Goal: Use online tool/utility: Use online tool/utility

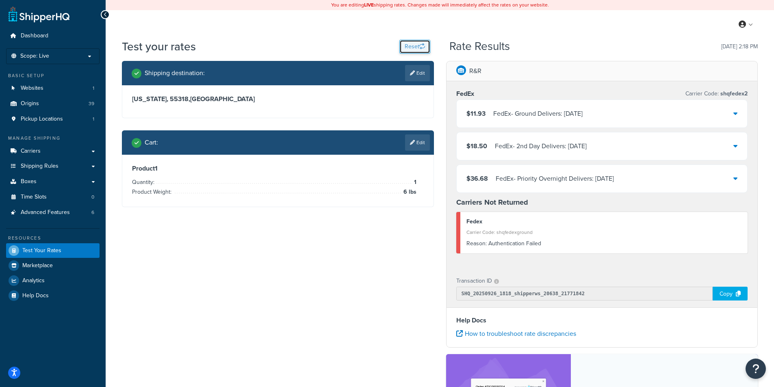
click at [407, 43] on button "Reset" at bounding box center [414, 47] width 31 height 14
select select "[GEOGRAPHIC_DATA]"
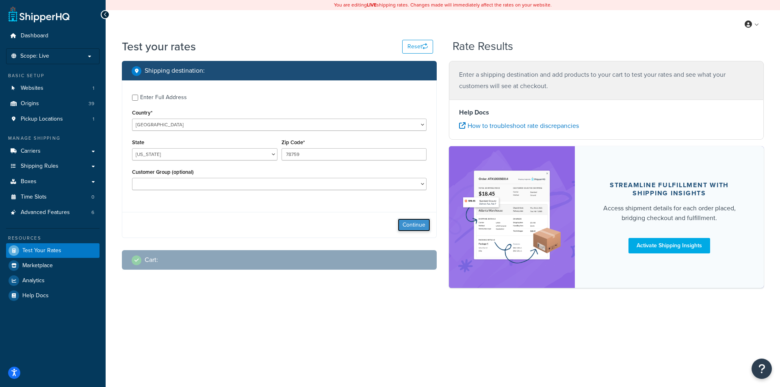
click at [419, 230] on button "Continue" at bounding box center [414, 225] width 32 height 13
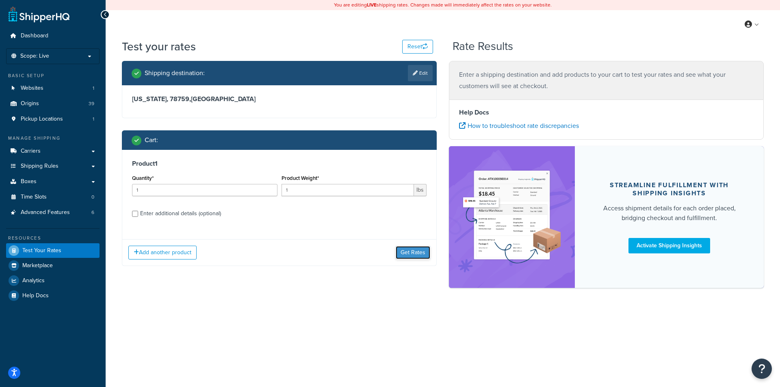
click at [421, 257] on button "Get Rates" at bounding box center [413, 252] width 35 height 13
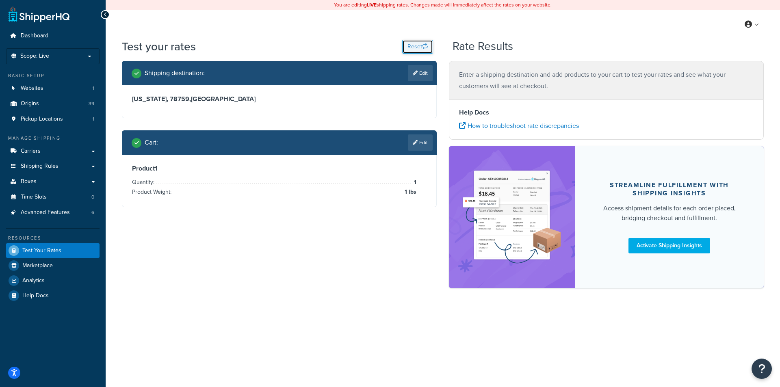
click at [421, 48] on button "Reset" at bounding box center [417, 47] width 31 height 14
select select "[GEOGRAPHIC_DATA]"
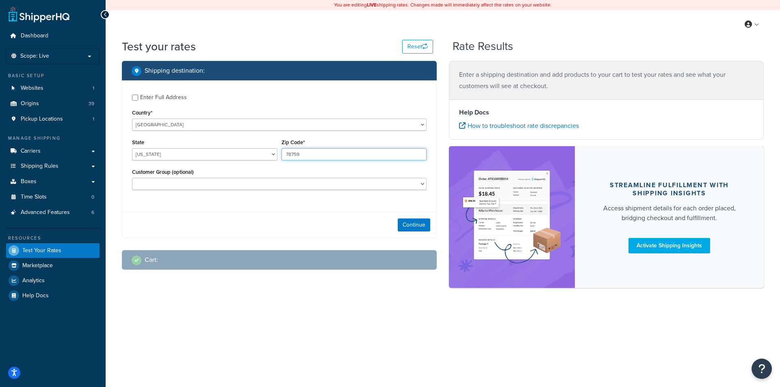
drag, startPoint x: 313, startPoint y: 156, endPoint x: 252, endPoint y: 148, distance: 61.0
click at [252, 148] on div "State [US_STATE] [US_STATE] [US_STATE] [US_STATE] [US_STATE] Armed Forces Ameri…" at bounding box center [279, 152] width 299 height 30
type input "55318"
select select "AZ"
click at [292, 187] on select "General Not Logged in RRP_CDG00001-NOTFFE RRP_CDG00002-NOTFFE RRP_CDG00003-NOTF…" at bounding box center [279, 184] width 294 height 12
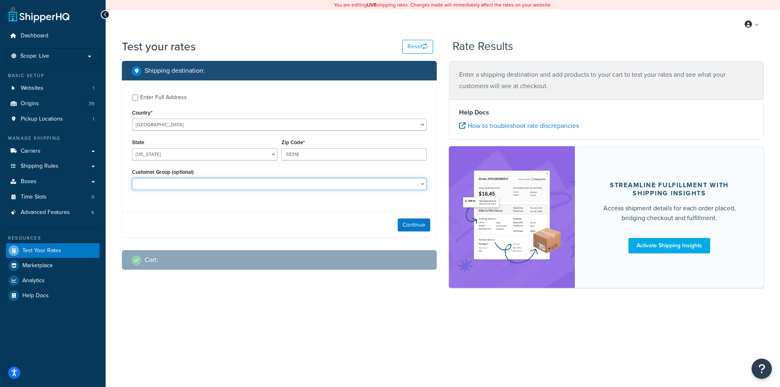
select select "RRP_CDG00004-NOTFFE"
click at [132, 179] on select "General Not Logged in RRP_CDG00001-NOTFFE RRP_CDG00002-NOTFFE RRP_CDG00003-NOTF…" at bounding box center [279, 184] width 294 height 12
click at [159, 154] on select "[US_STATE] [US_STATE] [US_STATE] [US_STATE] [US_STATE] Armed Forces Americas Ar…" at bounding box center [204, 154] width 145 height 12
select select "MN"
click at [132, 149] on select "[US_STATE] [US_STATE] [US_STATE] [US_STATE] [US_STATE] Armed Forces Americas Ar…" at bounding box center [204, 154] width 145 height 12
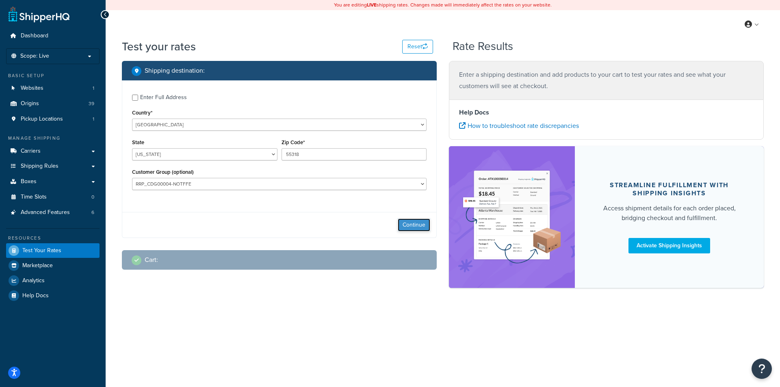
click at [426, 225] on button "Continue" at bounding box center [414, 225] width 32 height 13
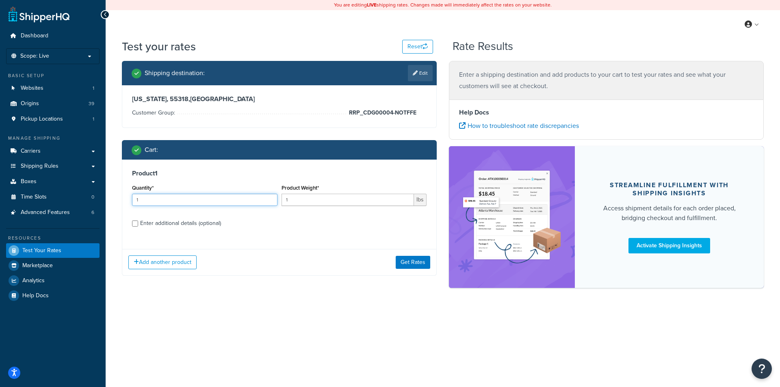
click at [236, 195] on input "1" at bounding box center [204, 200] width 145 height 12
drag, startPoint x: 233, startPoint y: 197, endPoint x: 149, endPoint y: 196, distance: 83.7
click at [149, 196] on input "1" at bounding box center [204, 200] width 145 height 12
drag, startPoint x: 138, startPoint y: 199, endPoint x: 99, endPoint y: 200, distance: 39.8
click at [99, 200] on div "Dashboard Scope: Live Basic Setup Websites 1 Origins 39 Pickup Locations 1 Mana…" at bounding box center [390, 193] width 780 height 387
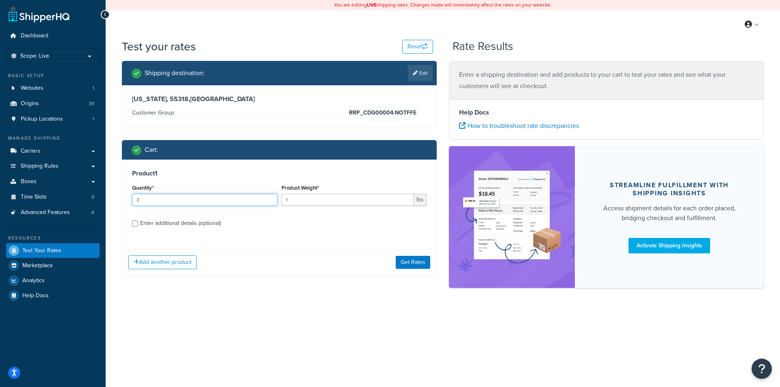
type input "2"
click at [290, 201] on input "1" at bounding box center [347, 200] width 133 height 12
type input "1.6"
click at [193, 267] on button "Add another product" at bounding box center [162, 262] width 68 height 14
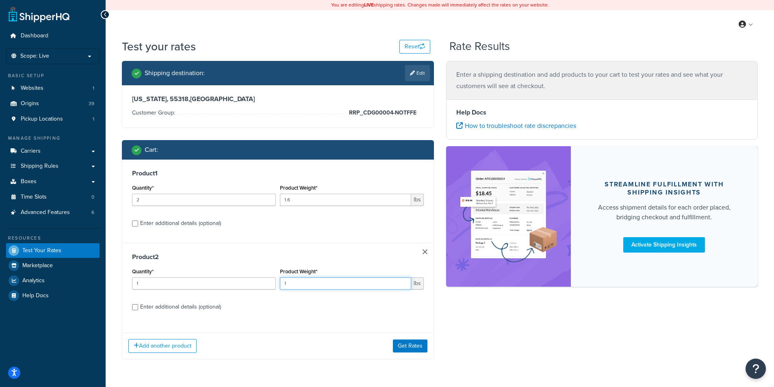
click at [336, 287] on input "1" at bounding box center [345, 283] width 131 height 12
type input "4"
click at [420, 348] on button "Get Rates" at bounding box center [410, 346] width 35 height 13
